Goal: Register for event/course

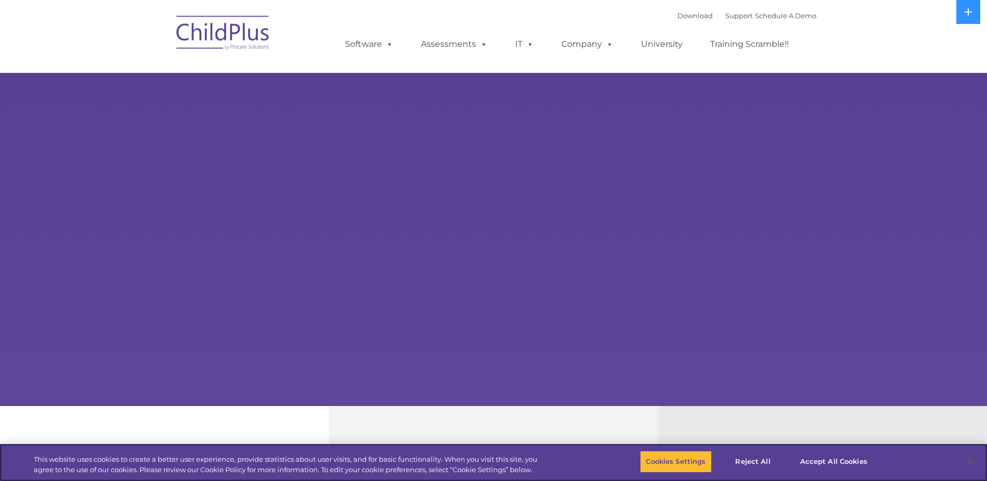
select select "MEDIUM"
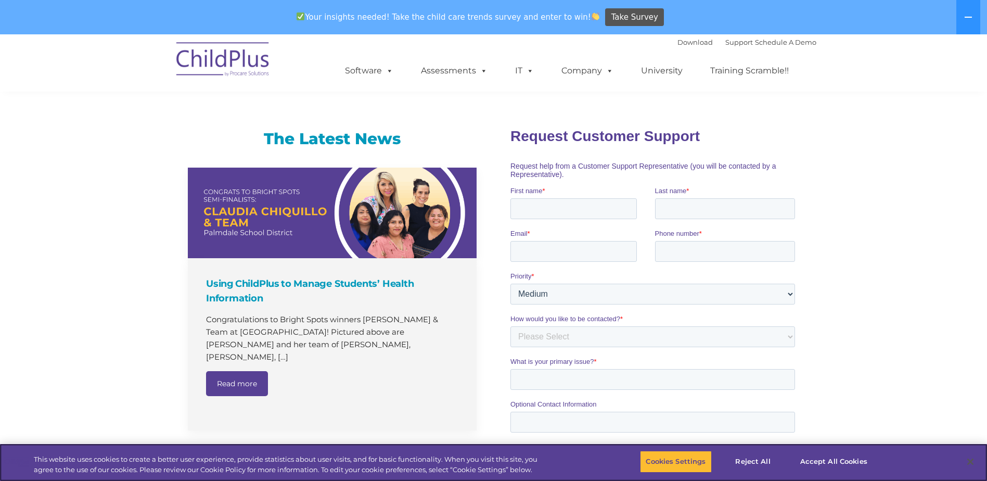
scroll to position [561, 0]
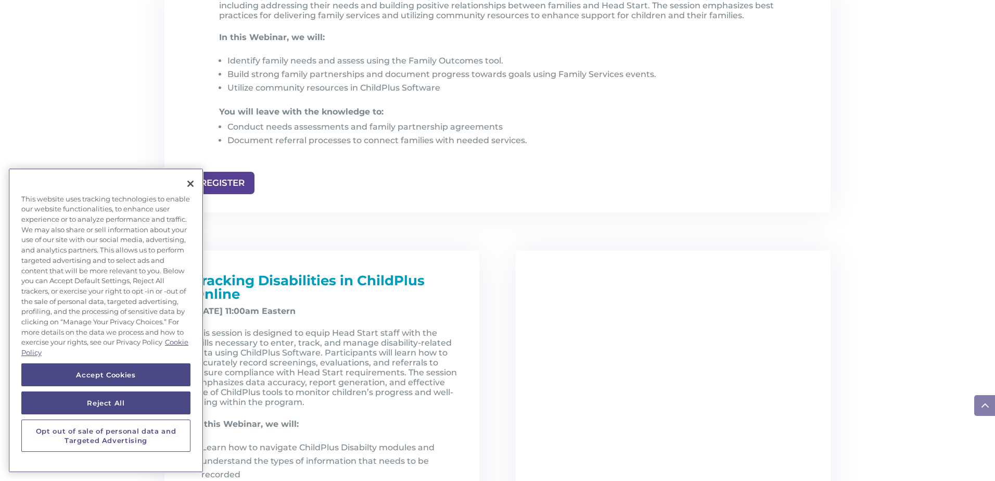
scroll to position [1208, 0]
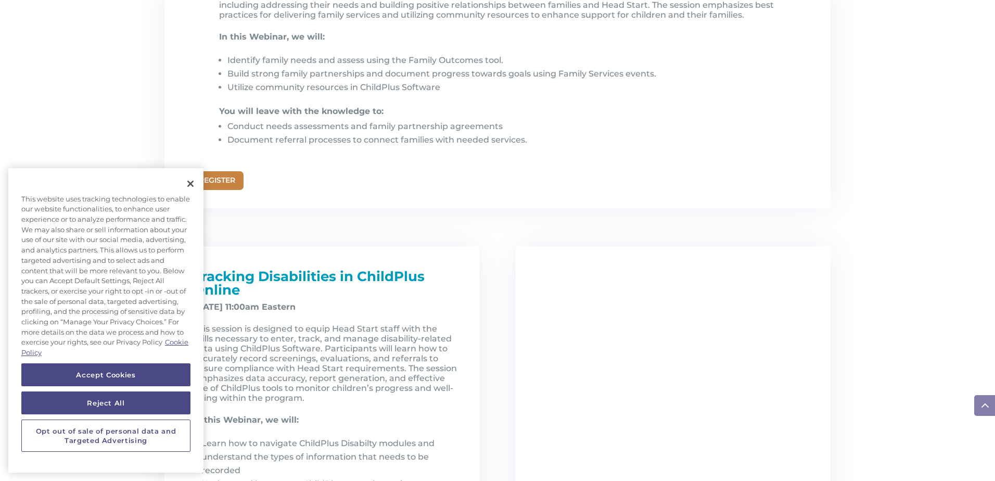
click at [240, 182] on link "REGISTER" at bounding box center [217, 180] width 53 height 19
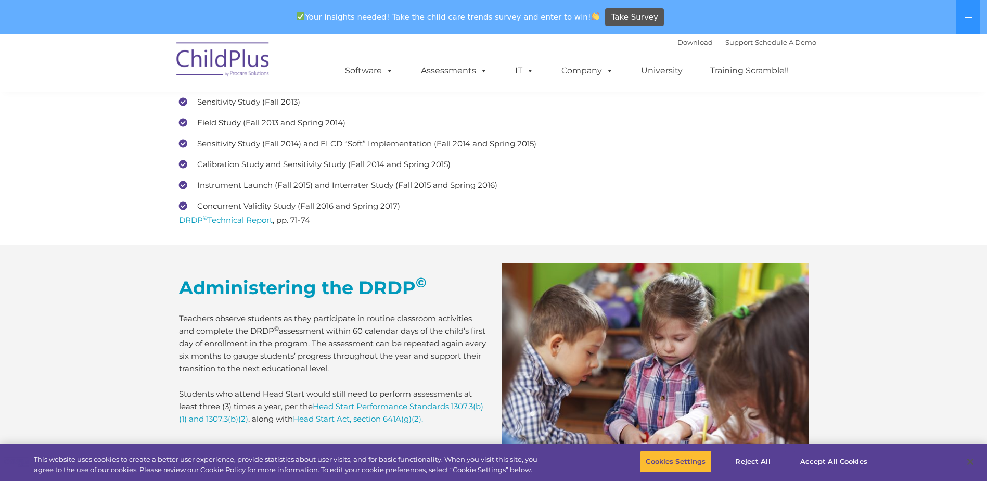
scroll to position [4123, 0]
